Goal: Obtain resource: Download file/media

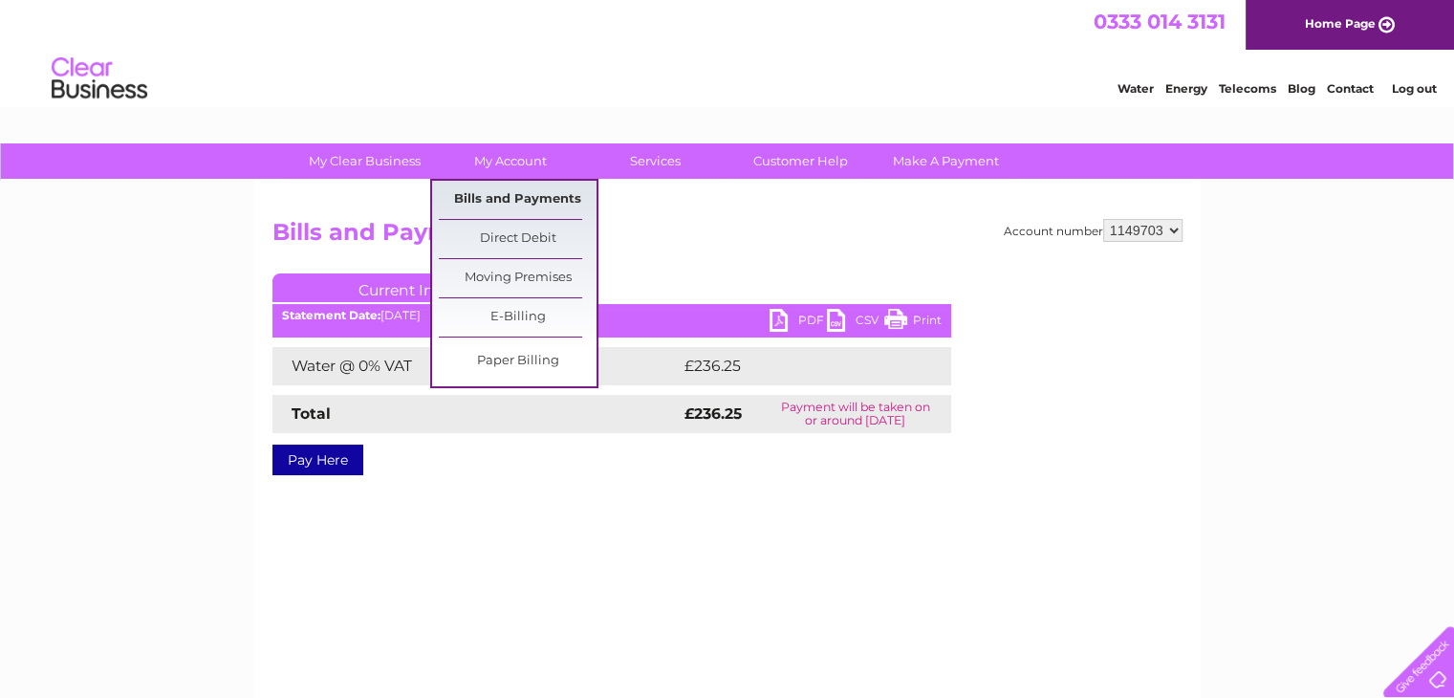
click at [501, 192] on link "Bills and Payments" at bounding box center [518, 200] width 158 height 38
click at [504, 195] on link "Bills and Payments" at bounding box center [518, 200] width 158 height 38
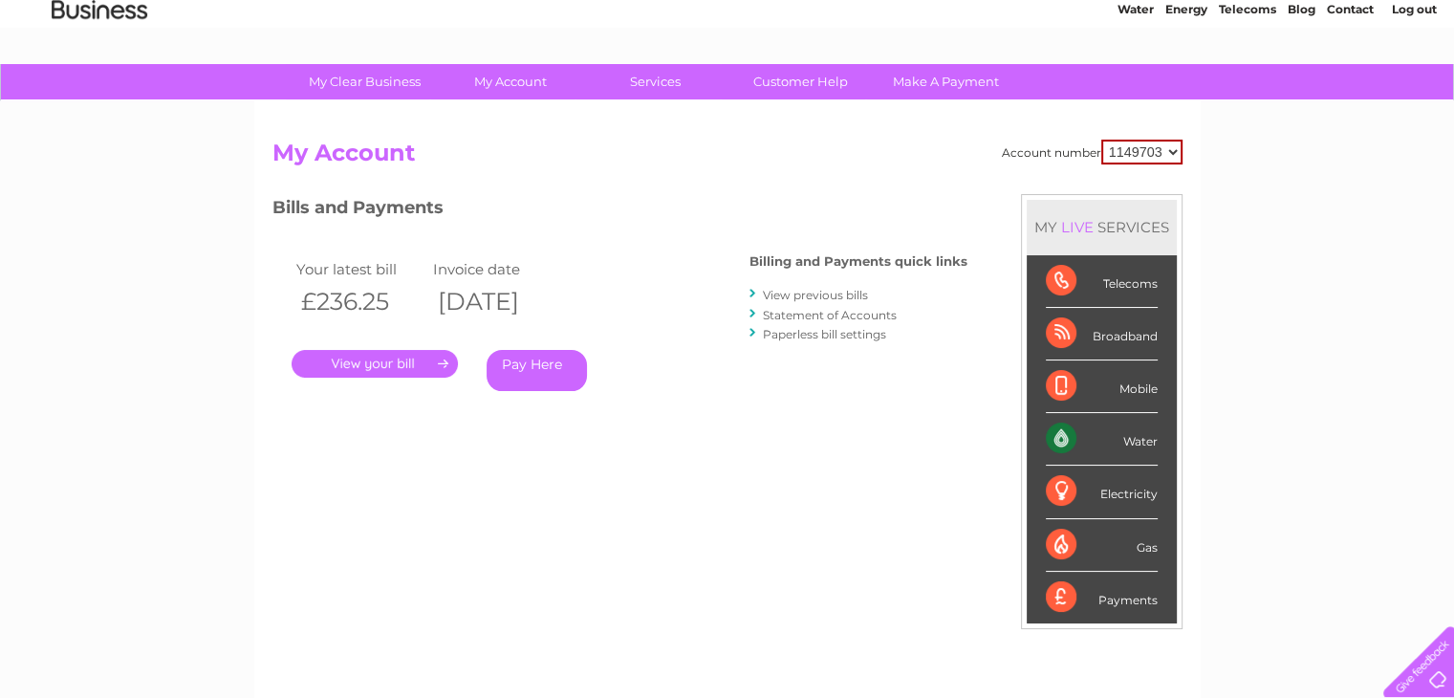
scroll to position [96, 0]
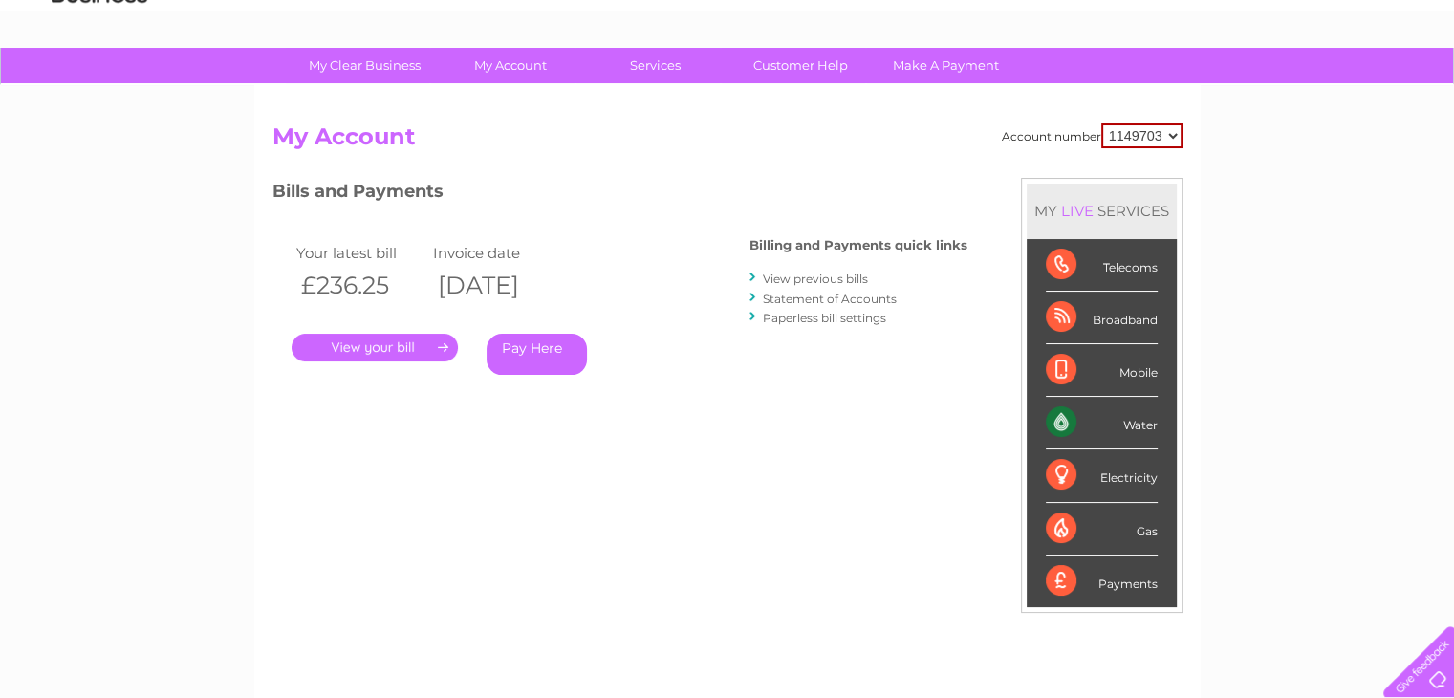
click at [847, 272] on link "View previous bills" at bounding box center [815, 278] width 105 height 14
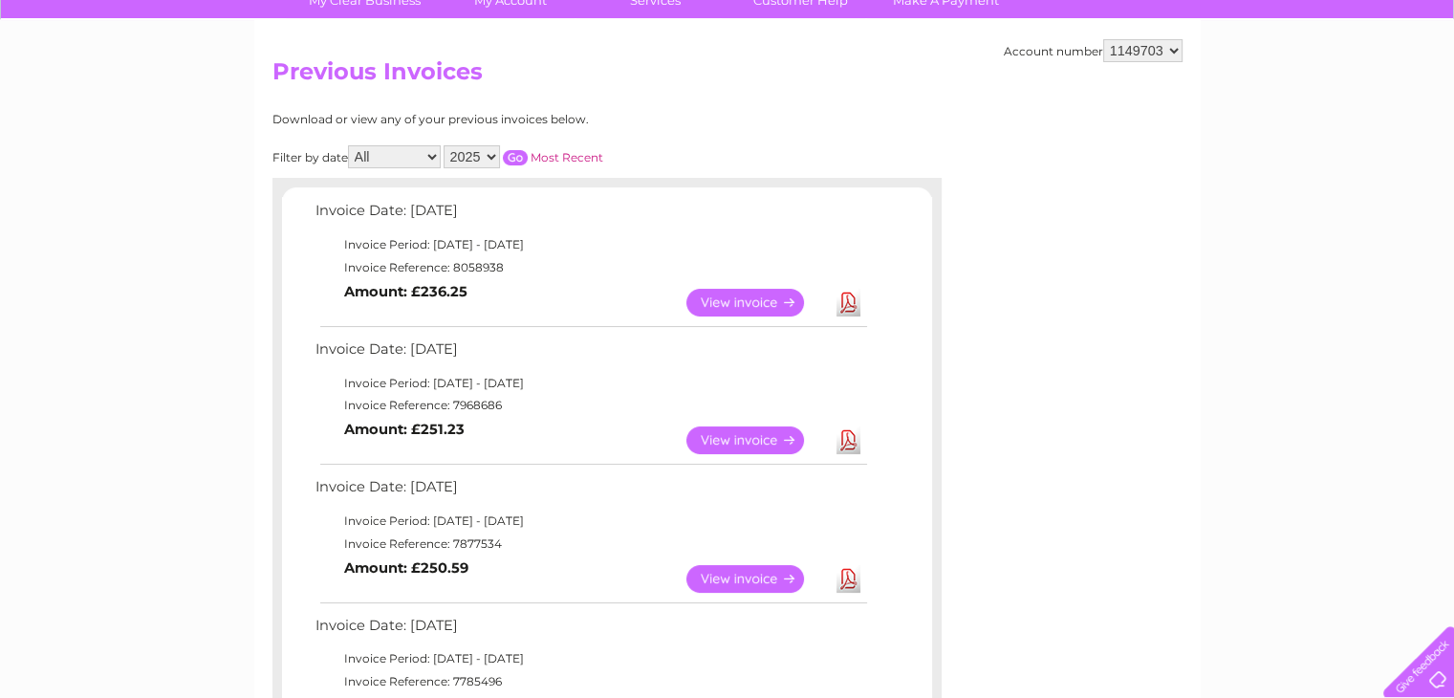
scroll to position [191, 0]
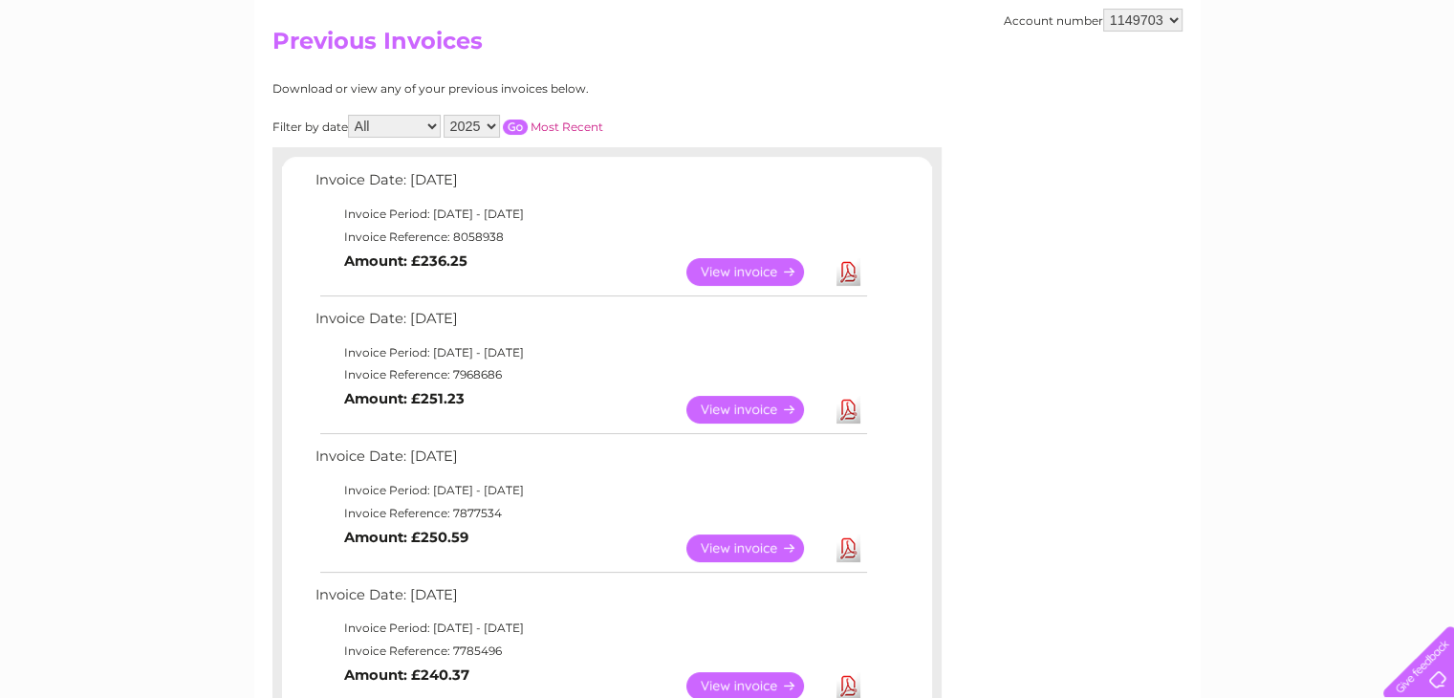
click at [845, 401] on link "Download" at bounding box center [848, 410] width 24 height 28
